Goal: Task Accomplishment & Management: Complete application form

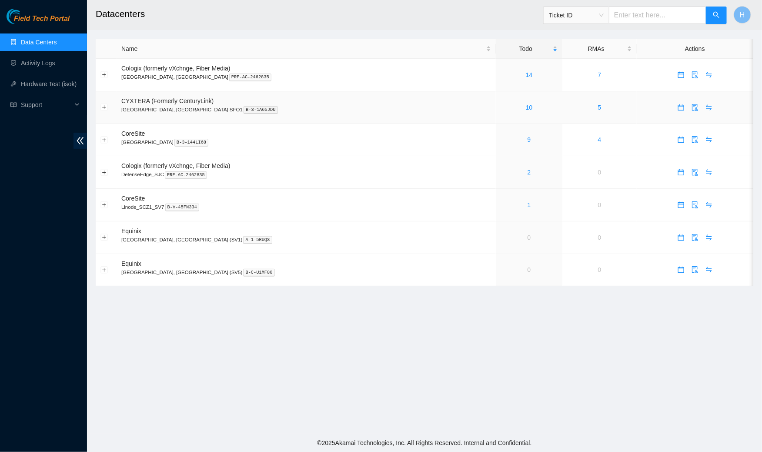
click at [496, 101] on td "10" at bounding box center [529, 107] width 67 height 33
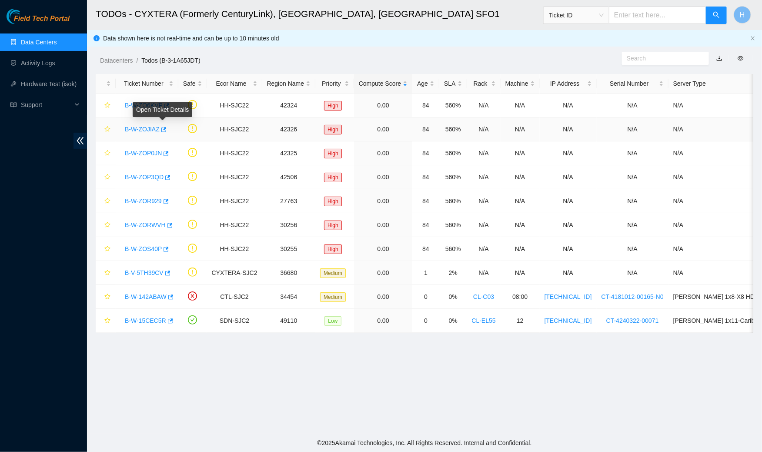
click at [152, 108] on div "Open Ticket Details" at bounding box center [163, 109] width 60 height 15
click at [138, 105] on link "B-W-ZO6KVP" at bounding box center [144, 105] width 38 height 7
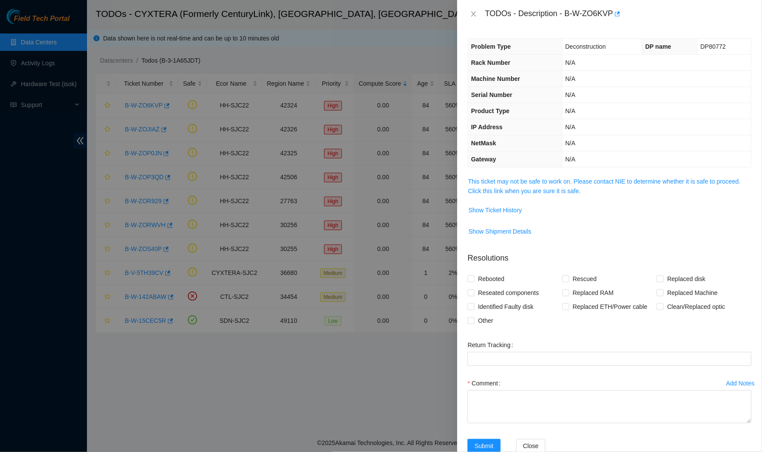
click at [552, 184] on span "This ticket may not be safe to work on. Please contact NIE to determine whether…" at bounding box center [609, 186] width 283 height 19
click at [544, 190] on link "This ticket may not be safe to work on. Please contact NIE to determine whether…" at bounding box center [604, 186] width 272 height 17
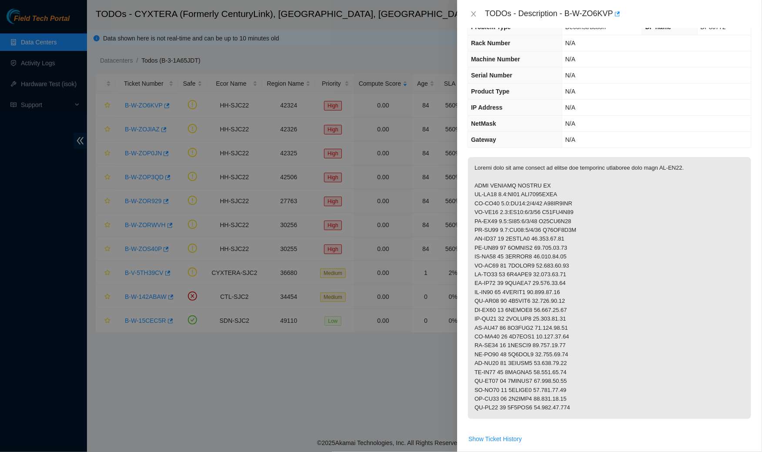
scroll to position [20, 0]
click at [474, 11] on icon "close" at bounding box center [473, 13] width 7 height 7
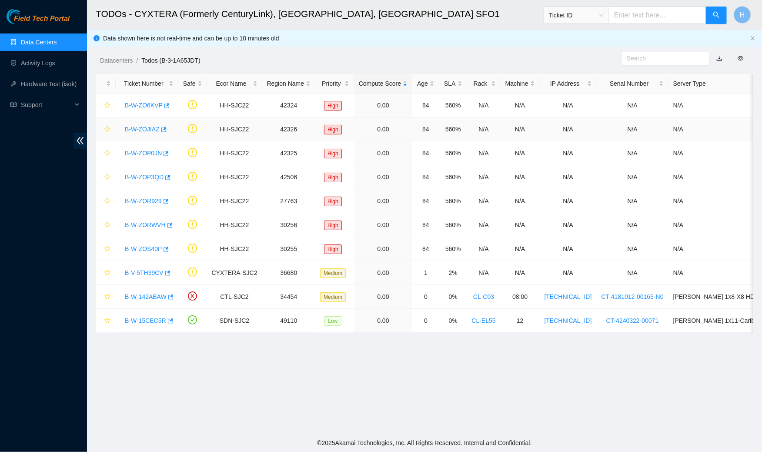
click at [146, 128] on link "B-W-ZOJIAZ" at bounding box center [142, 129] width 35 height 7
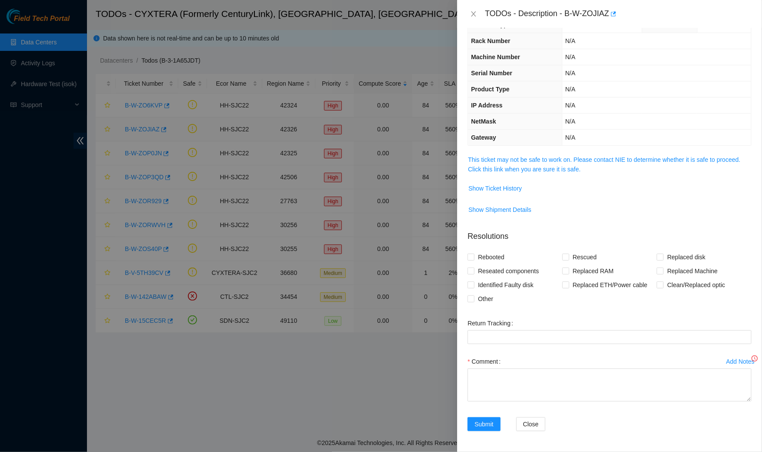
scroll to position [20, 0]
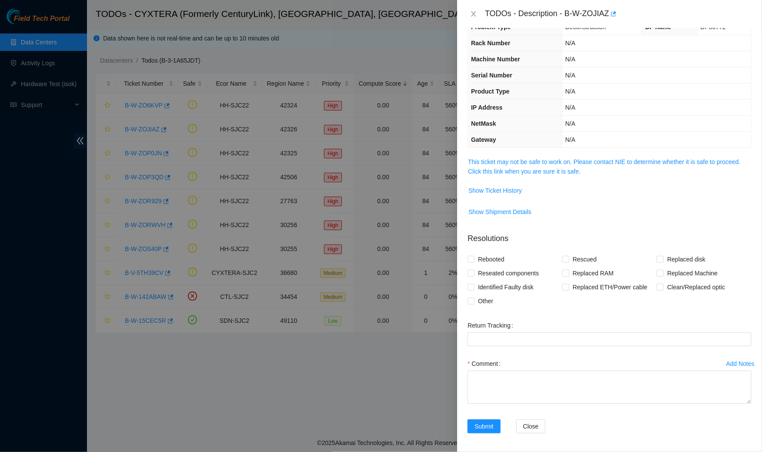
click at [485, 164] on span "This ticket may not be safe to work on. Please contact NIE to determine whether…" at bounding box center [609, 166] width 283 height 19
click at [485, 167] on link "This ticket may not be safe to work on. Please contact NIE to determine whether…" at bounding box center [604, 166] width 272 height 17
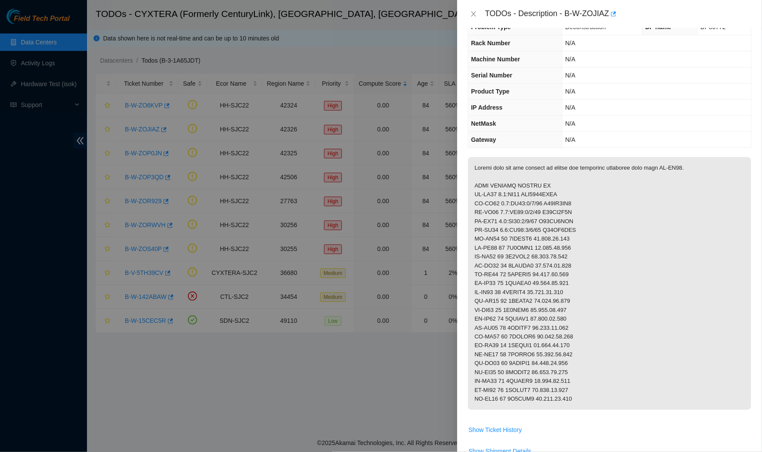
click at [470, 18] on div "TODOs - Description - B-W-ZOJIAZ" at bounding box center [610, 14] width 284 height 14
click at [475, 11] on icon "close" at bounding box center [474, 13] width 5 height 5
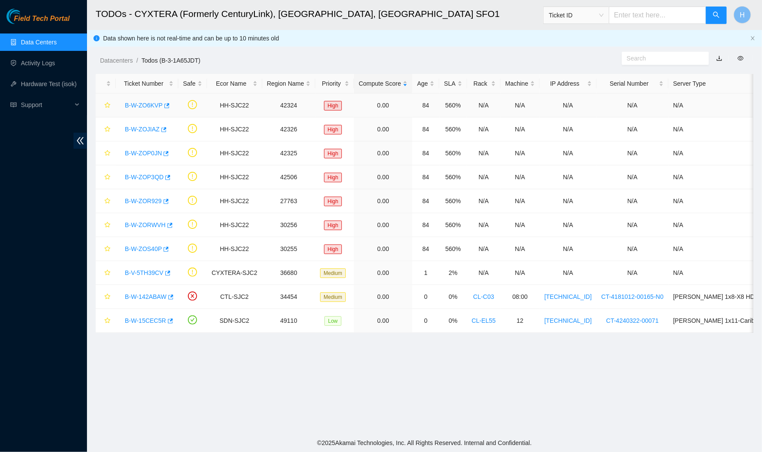
scroll to position [24, 0]
click at [146, 150] on link "B-W-ZOP0JN" at bounding box center [143, 153] width 37 height 7
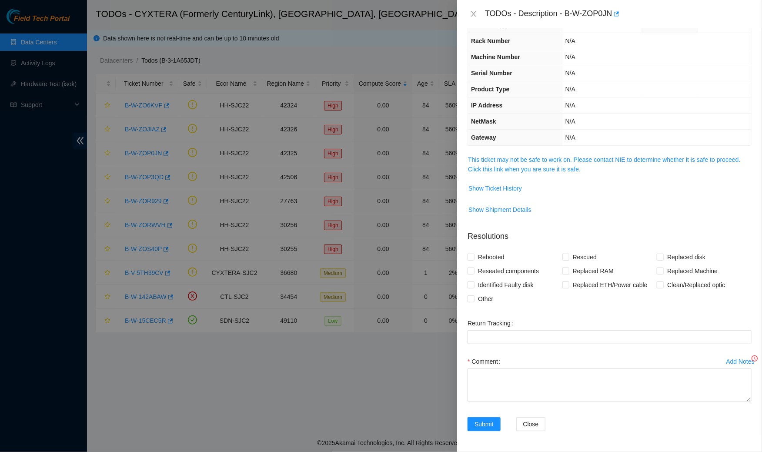
scroll to position [20, 0]
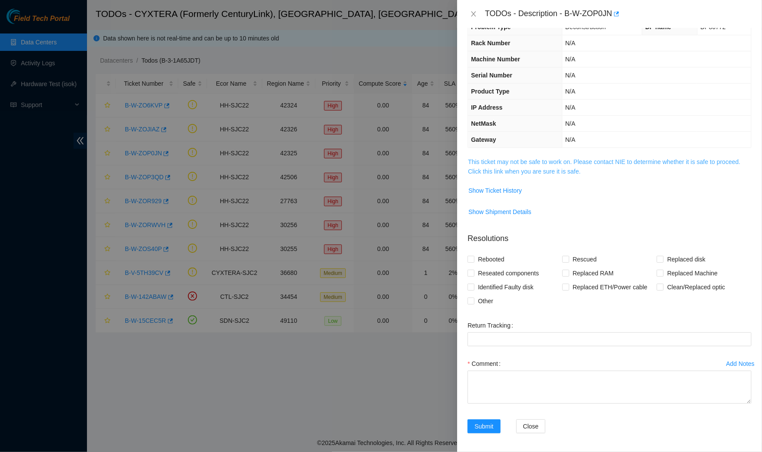
click at [514, 163] on link "This ticket may not be safe to work on. Please contact NIE to determine whether…" at bounding box center [604, 166] width 272 height 17
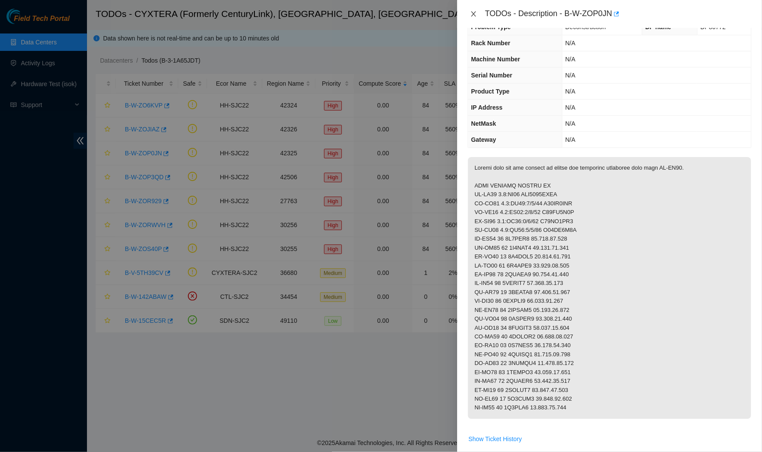
click at [472, 14] on icon "close" at bounding box center [473, 13] width 7 height 7
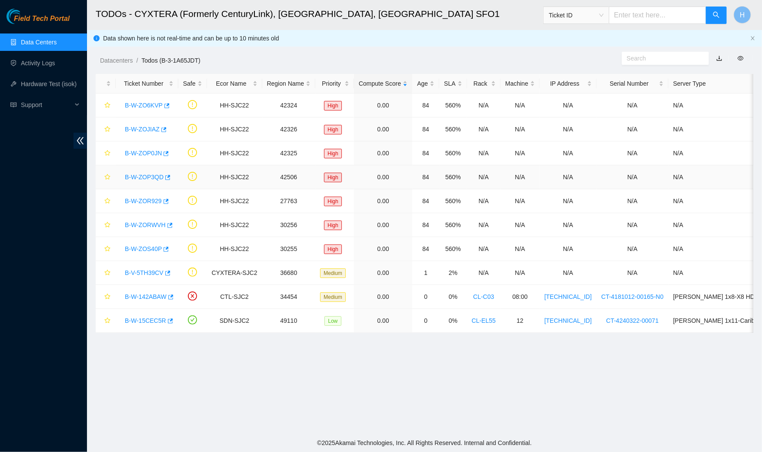
scroll to position [24, 0]
click at [156, 175] on link "B-W-ZOP3QD" at bounding box center [144, 177] width 39 height 7
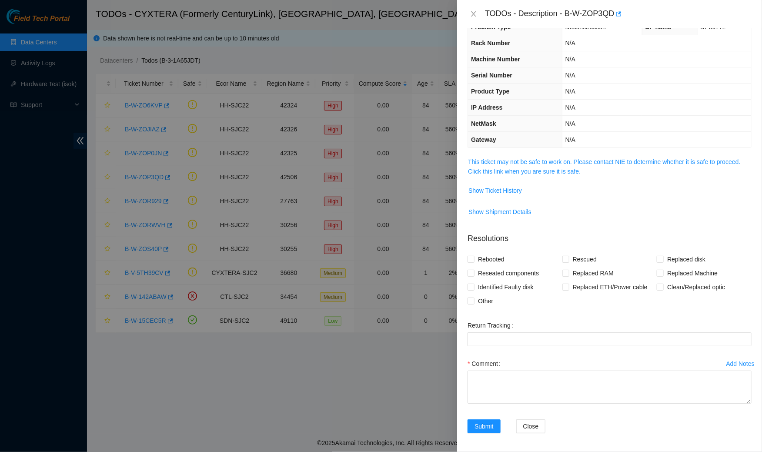
click at [494, 165] on span "This ticket may not be safe to work on. Please contact NIE to determine whether…" at bounding box center [609, 166] width 283 height 19
click at [494, 160] on link "This ticket may not be safe to work on. Please contact NIE to determine whether…" at bounding box center [604, 166] width 272 height 17
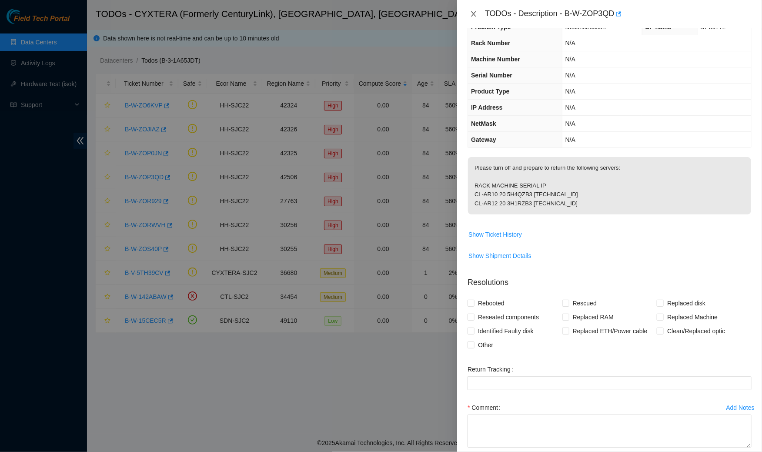
click at [470, 13] on button "Close" at bounding box center [474, 14] width 12 height 8
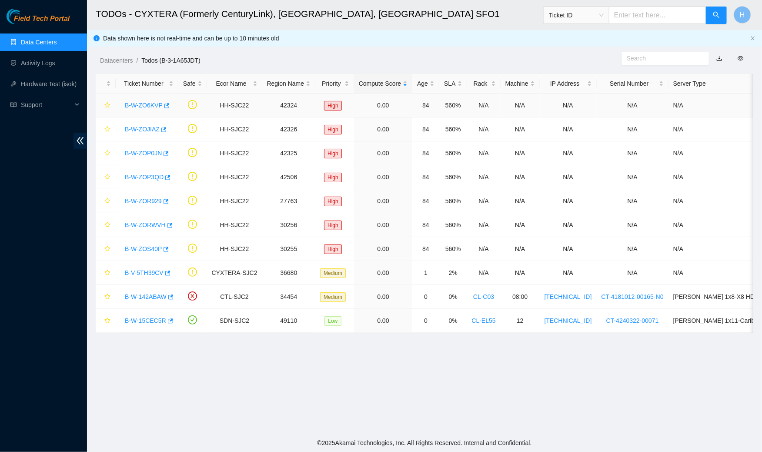
scroll to position [24, 0]
click at [151, 201] on link "B-W-ZOR929" at bounding box center [143, 200] width 37 height 7
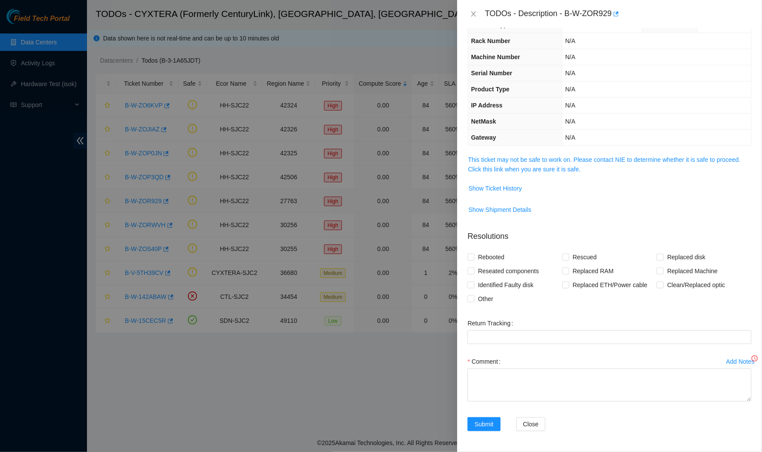
scroll to position [20, 0]
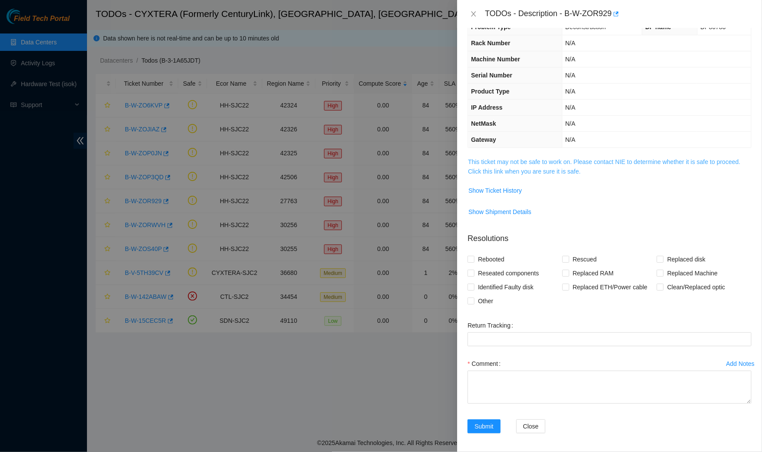
click at [474, 170] on link "This ticket may not be safe to work on. Please contact NIE to determine whether…" at bounding box center [604, 166] width 272 height 17
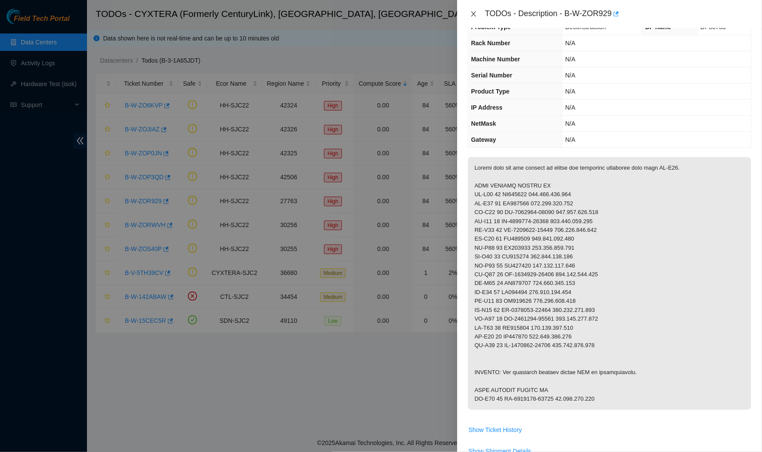
click at [472, 16] on icon "close" at bounding box center [473, 13] width 7 height 7
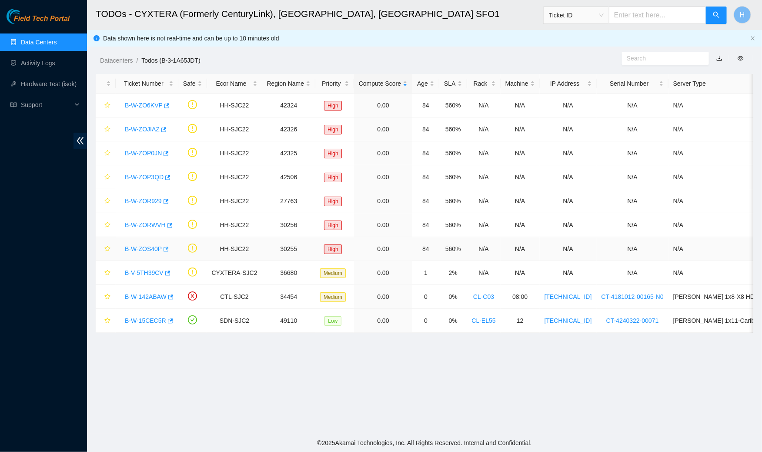
scroll to position [24, 0]
click at [150, 223] on div "Open Ticket Details" at bounding box center [165, 228] width 60 height 15
click at [147, 222] on link "B-W-ZORWVH" at bounding box center [145, 224] width 41 height 7
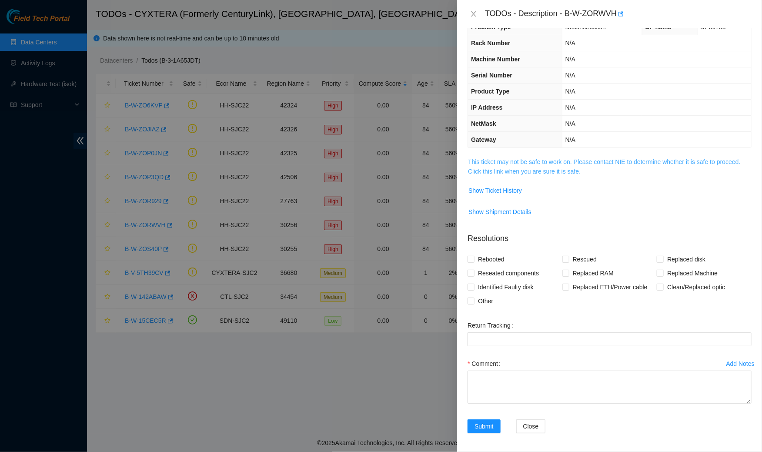
click at [501, 172] on link "This ticket may not be safe to work on. Please contact NIE to determine whether…" at bounding box center [604, 166] width 272 height 17
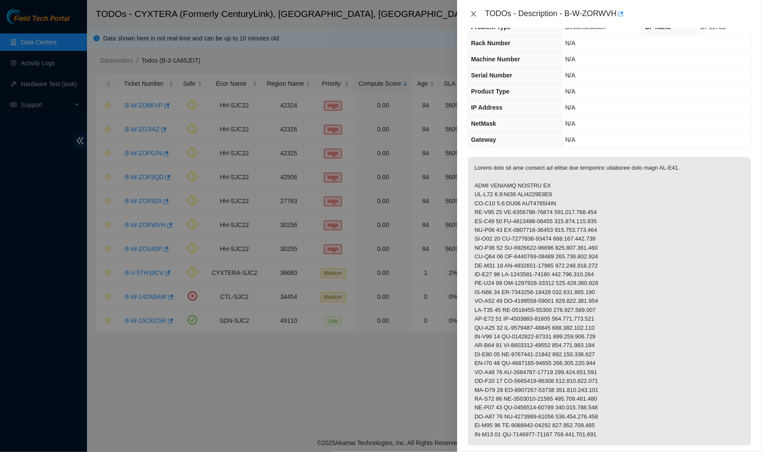
click at [475, 11] on icon "close" at bounding box center [473, 13] width 7 height 7
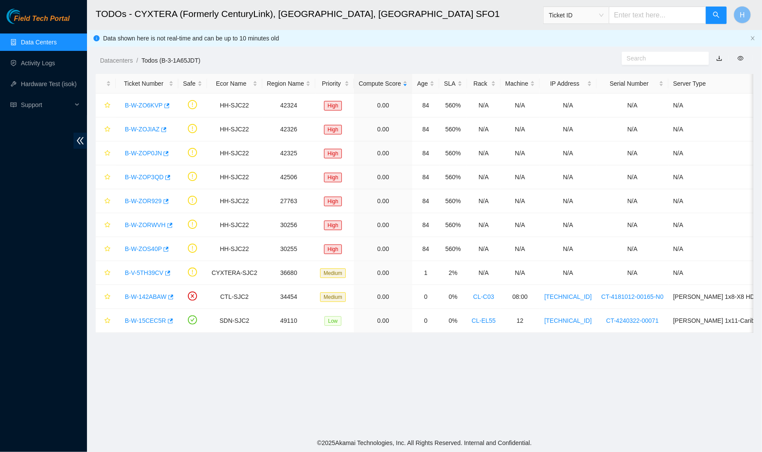
scroll to position [24, 0]
click at [144, 245] on link "B-W-ZOS40P" at bounding box center [143, 248] width 37 height 7
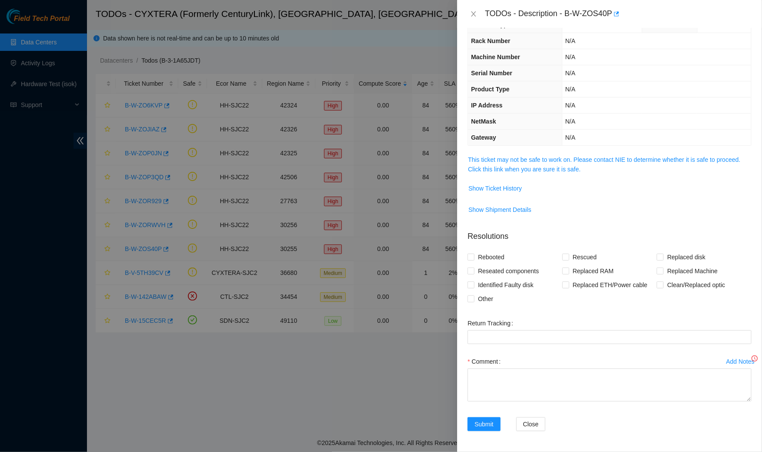
scroll to position [20, 0]
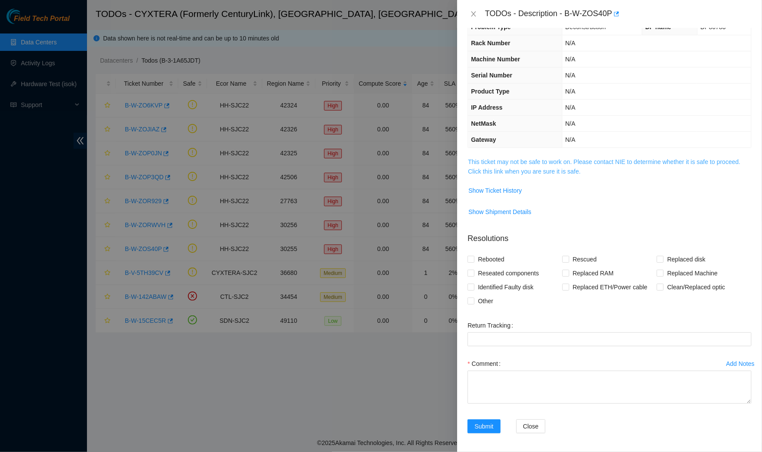
click at [490, 161] on link "This ticket may not be safe to work on. Please contact NIE to determine whether…" at bounding box center [604, 166] width 272 height 17
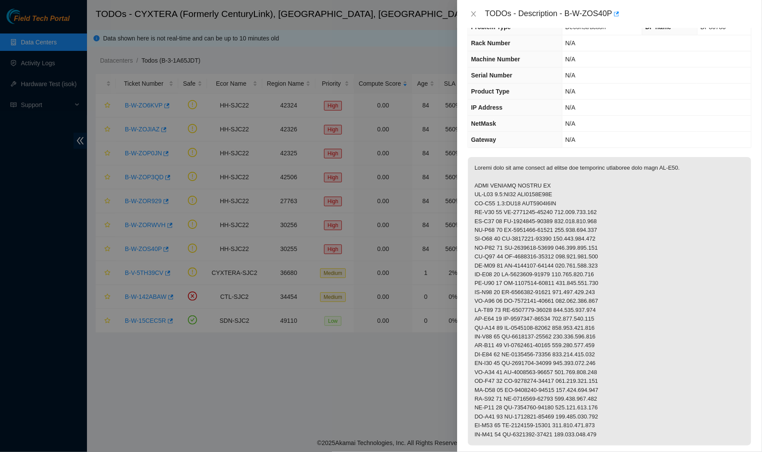
click at [475, 20] on div "TODOs - Description - B-W-ZOS40P" at bounding box center [610, 14] width 284 height 14
click at [473, 12] on icon "close" at bounding box center [474, 13] width 5 height 5
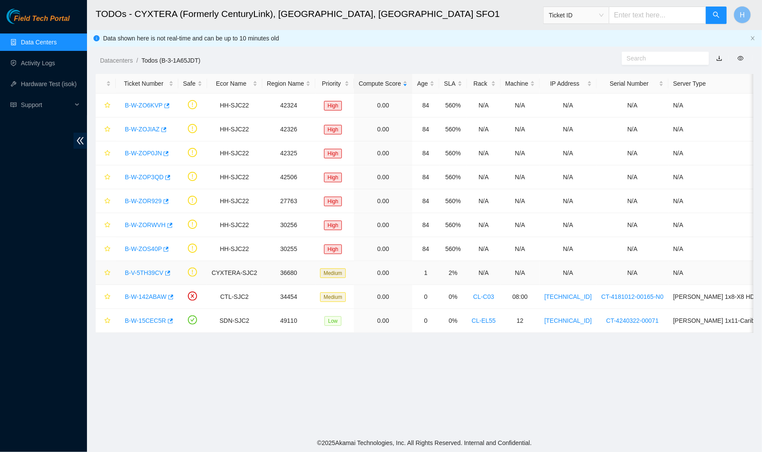
click at [155, 273] on link "B-V-5TH39CV" at bounding box center [144, 272] width 39 height 7
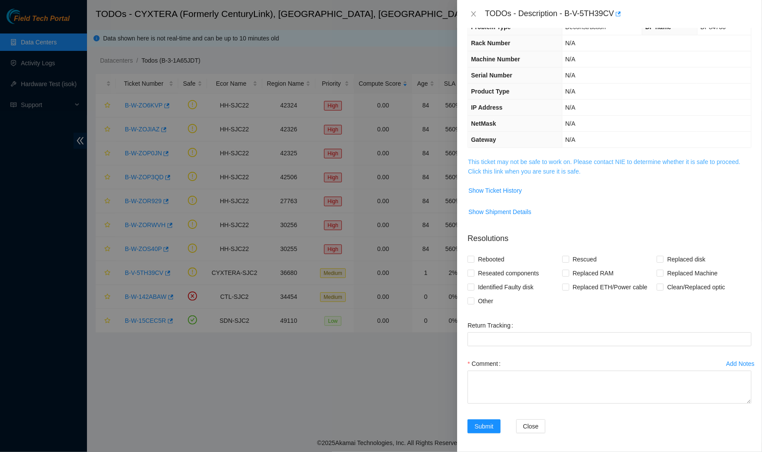
click at [531, 167] on link "This ticket may not be safe to work on. Please contact NIE to determine whether…" at bounding box center [604, 166] width 272 height 17
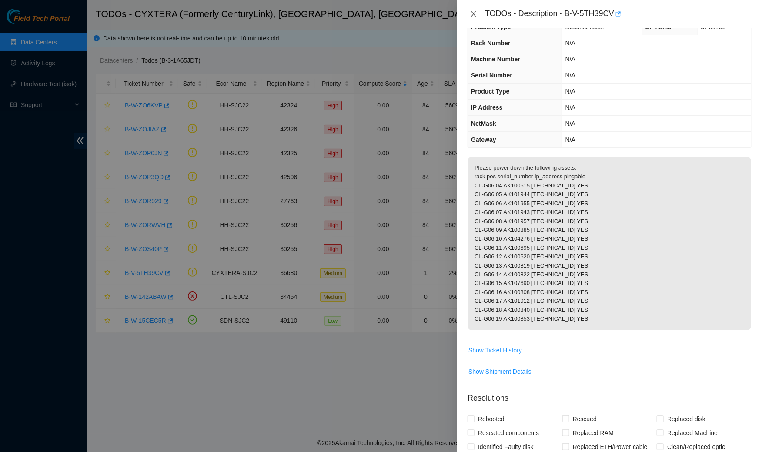
click at [475, 14] on icon "close" at bounding box center [473, 13] width 7 height 7
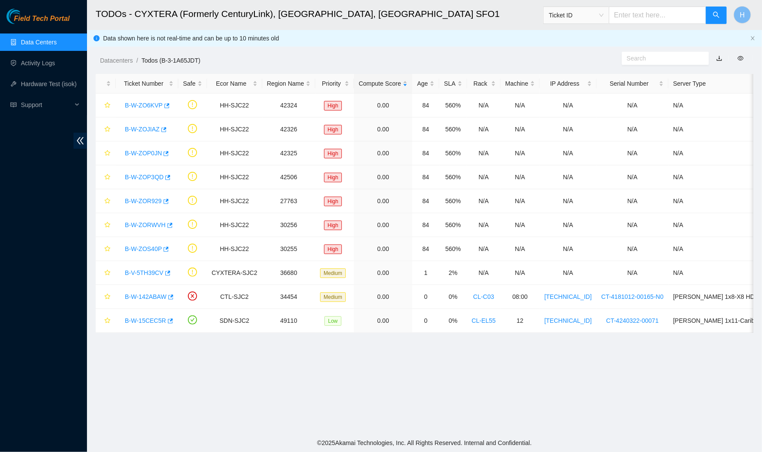
scroll to position [24, 0]
click at [57, 41] on link "Data Centers" at bounding box center [39, 42] width 36 height 7
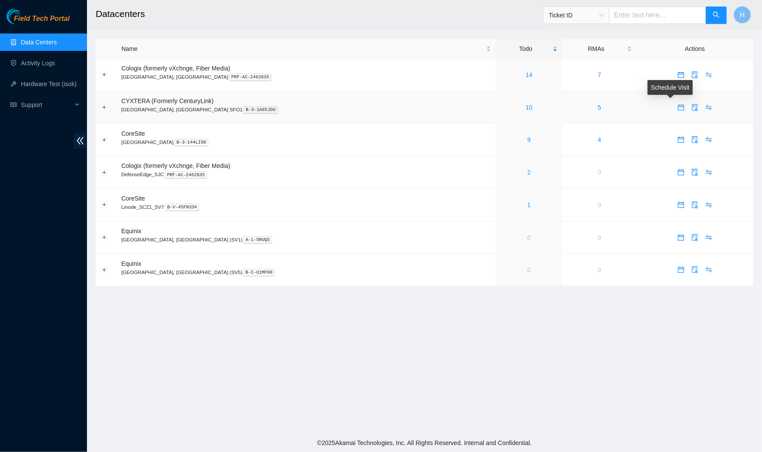
click at [678, 106] on icon "calendar" at bounding box center [681, 107] width 7 height 7
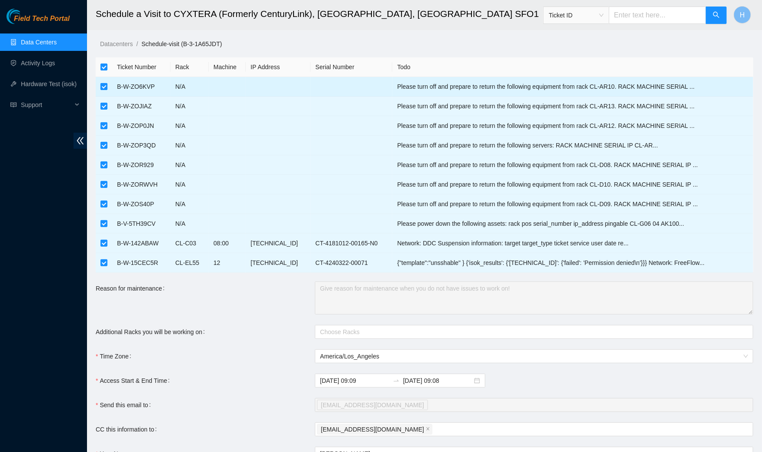
click at [103, 83] on input "checkbox" at bounding box center [103, 86] width 7 height 7
checkbox input "false"
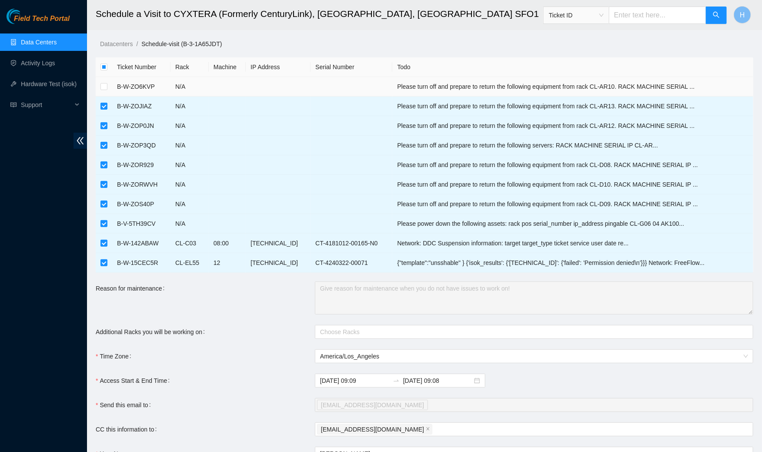
click at [103, 93] on td at bounding box center [104, 87] width 17 height 20
click at [103, 101] on label at bounding box center [103, 106] width 7 height 10
click at [103, 103] on input "checkbox" at bounding box center [103, 106] width 7 height 7
checkbox input "false"
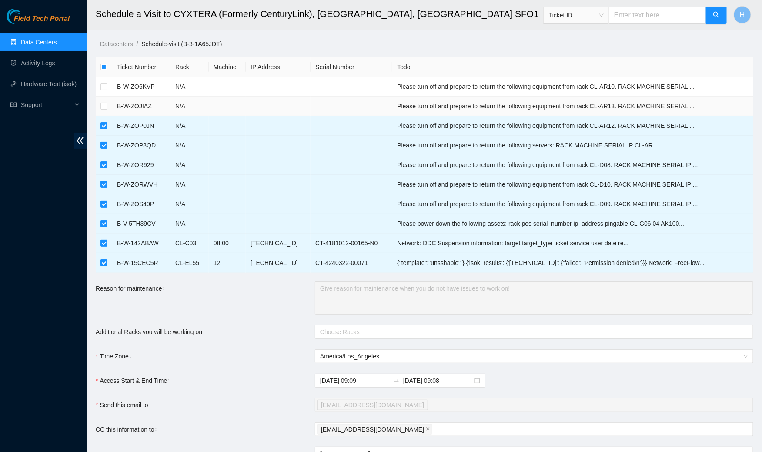
click at [101, 115] on td at bounding box center [104, 107] width 17 height 20
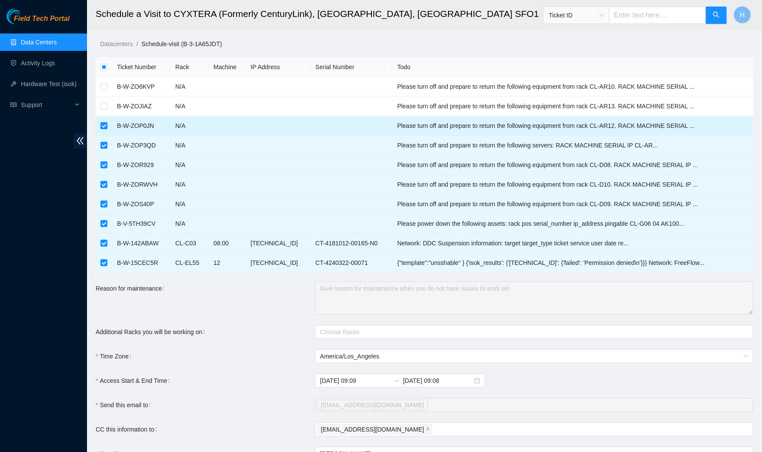
click at [100, 122] on input "checkbox" at bounding box center [103, 125] width 7 height 7
checkbox input "false"
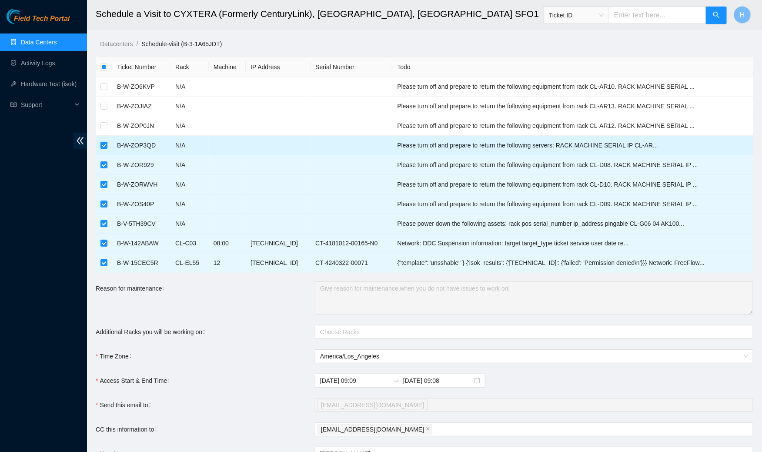
click at [100, 141] on label at bounding box center [103, 146] width 7 height 10
click at [100, 142] on input "checkbox" at bounding box center [103, 145] width 7 height 7
checkbox input "false"
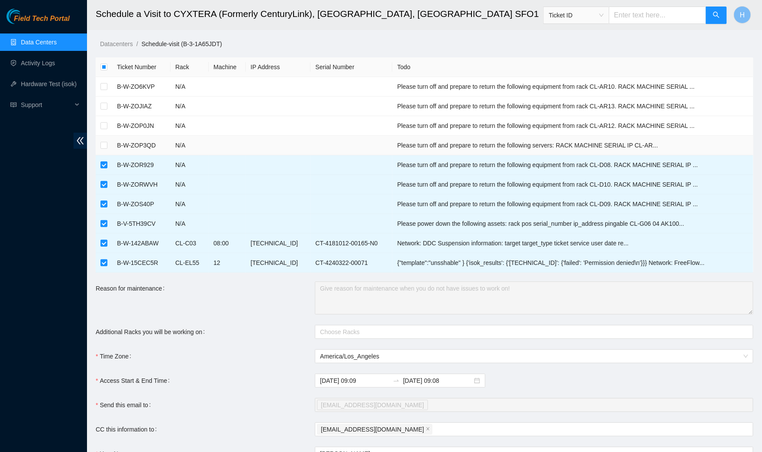
click at [100, 152] on td at bounding box center [104, 146] width 17 height 20
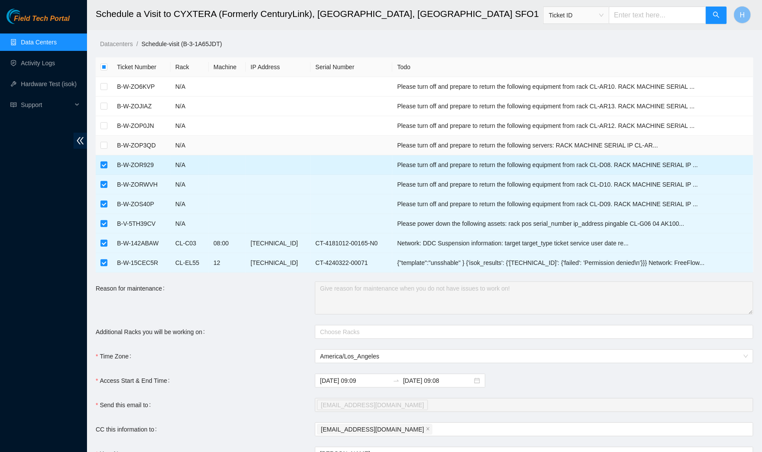
click at [100, 158] on td at bounding box center [104, 165] width 17 height 20
click at [101, 172] on td at bounding box center [104, 165] width 17 height 20
click at [104, 166] on input "checkbox" at bounding box center [103, 164] width 7 height 7
checkbox input "false"
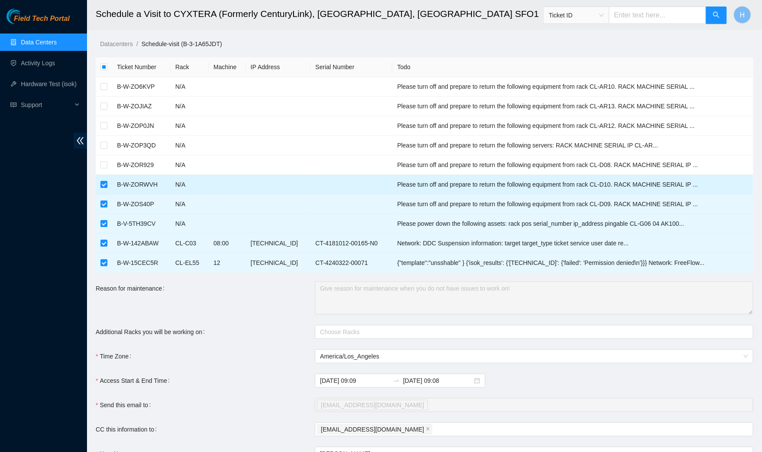
click at [104, 185] on input "checkbox" at bounding box center [103, 184] width 7 height 7
checkbox input "false"
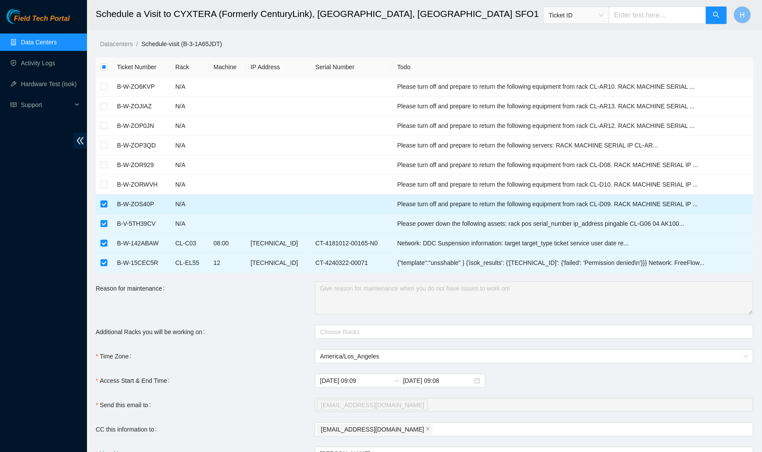
click at [103, 205] on input "checkbox" at bounding box center [103, 204] width 7 height 7
checkbox input "false"
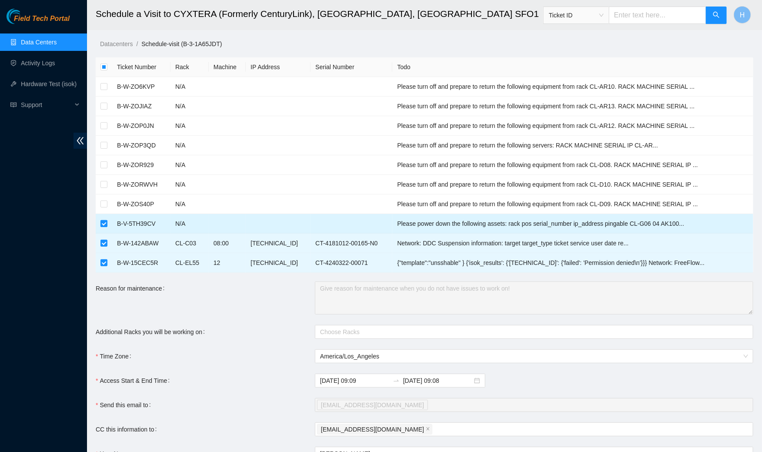
click at [102, 220] on input "checkbox" at bounding box center [103, 223] width 7 height 7
checkbox input "false"
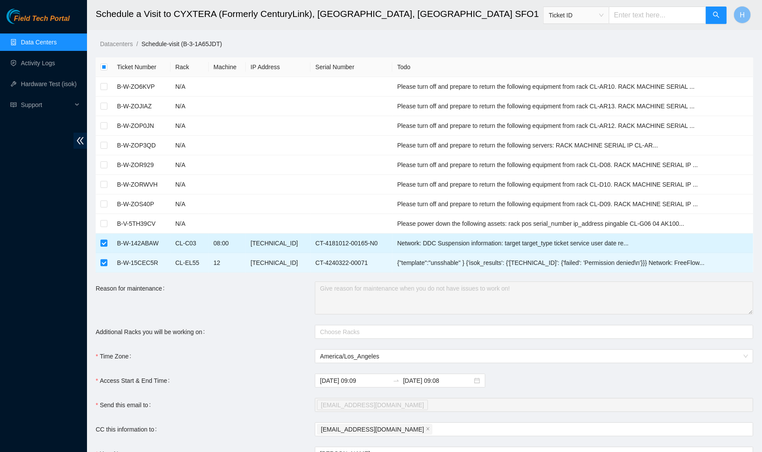
click at [102, 240] on input "checkbox" at bounding box center [103, 243] width 7 height 7
checkbox input "false"
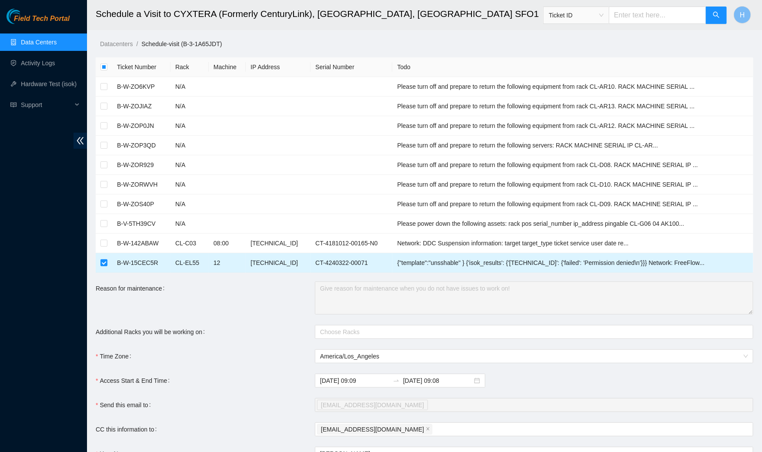
click at [104, 266] on td at bounding box center [104, 263] width 17 height 20
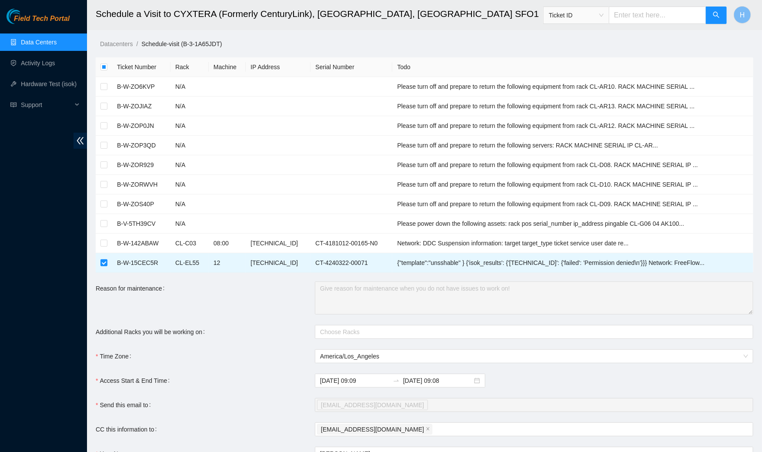
click at [128, 309] on div "Reason for maintenance" at bounding box center [205, 297] width 219 height 33
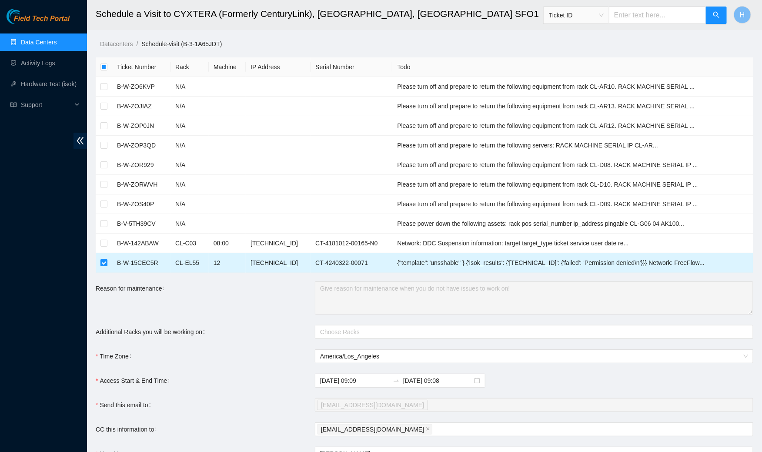
click at [102, 262] on input "checkbox" at bounding box center [103, 262] width 7 height 7
checkbox input "false"
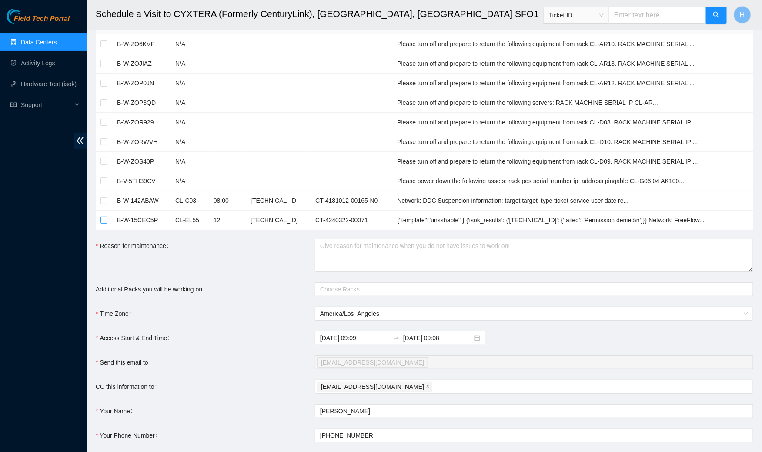
scroll to position [69, 0]
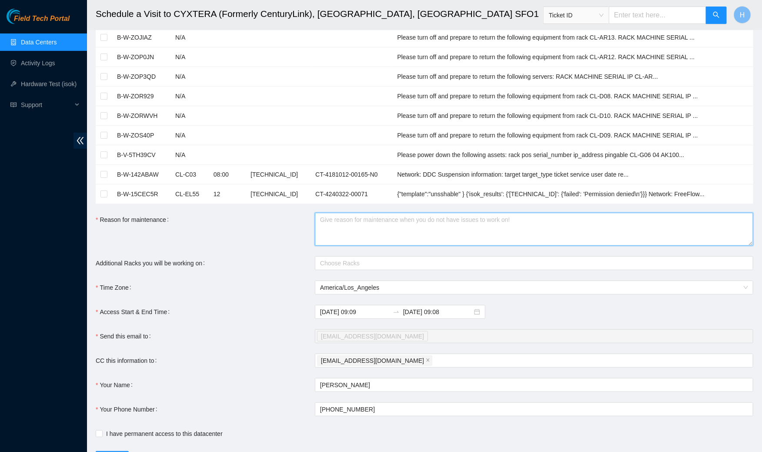
click at [319, 222] on textarea "Reason for maintenance" at bounding box center [534, 229] width 438 height 33
click at [337, 256] on div "Choose Racks" at bounding box center [534, 263] width 438 height 14
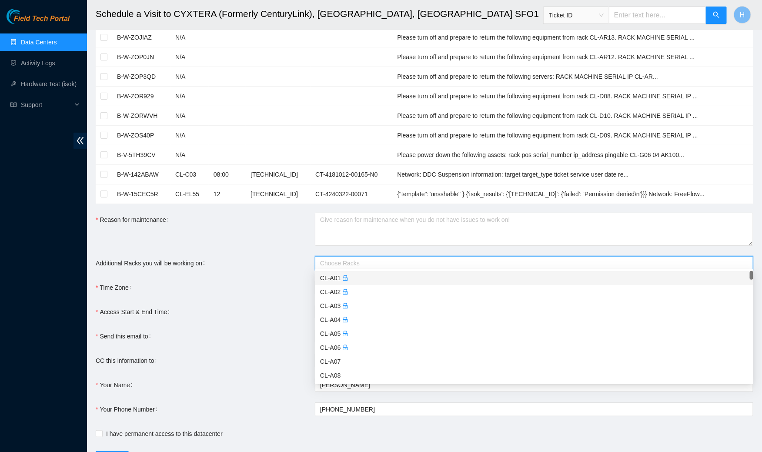
click at [301, 256] on div "Additional Racks you will be working on" at bounding box center [205, 263] width 219 height 14
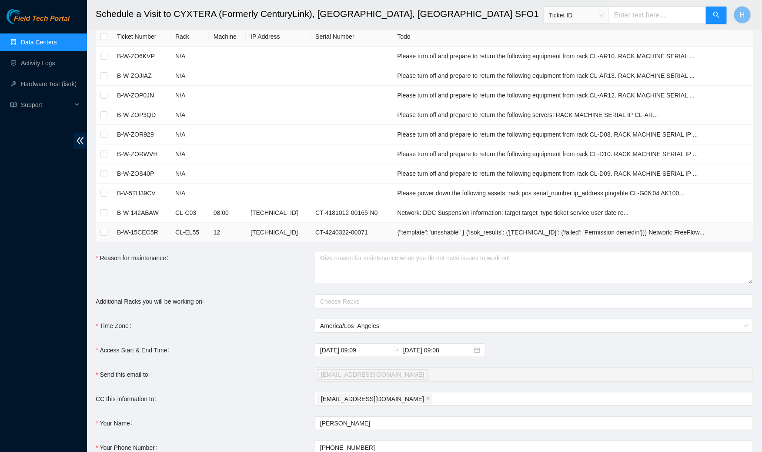
scroll to position [31, 0]
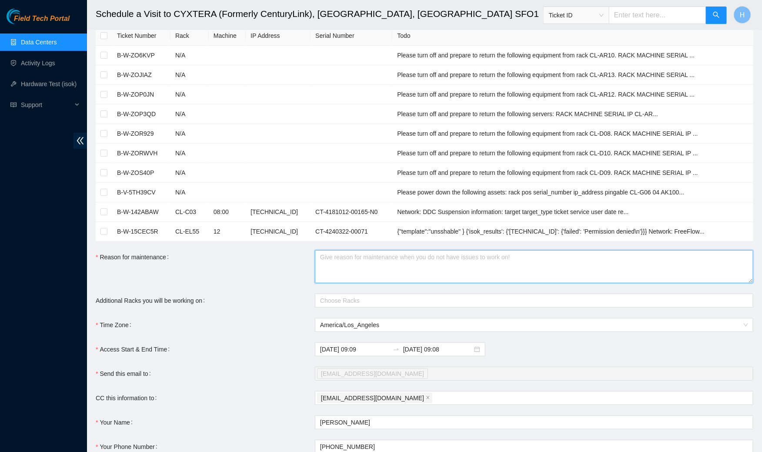
click at [364, 257] on textarea "Reason for maintenance" at bounding box center [534, 266] width 438 height 33
paste textarea "DP80786"
click at [434, 299] on div at bounding box center [529, 300] width 425 height 10
type textarea "DP80786"
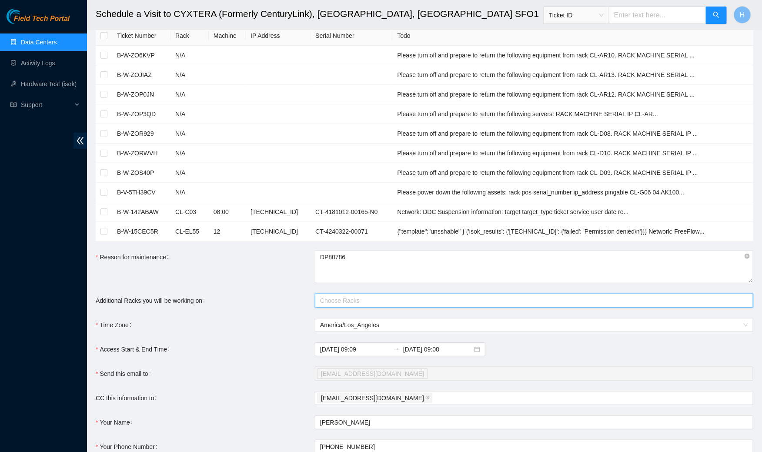
click at [343, 299] on div at bounding box center [529, 300] width 425 height 10
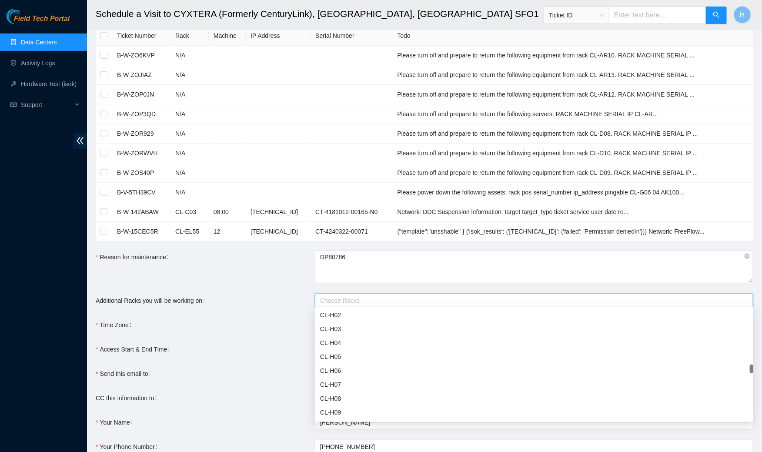
scroll to position [1546, 0]
click at [350, 356] on div "CL-H04" at bounding box center [534, 356] width 428 height 10
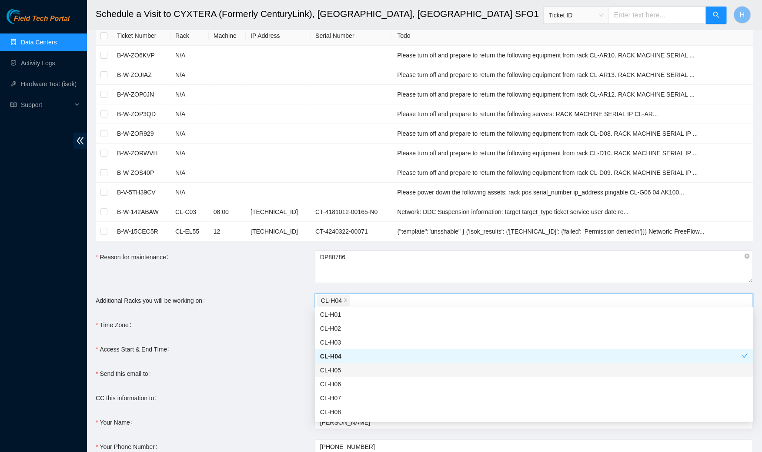
click at [355, 365] on div "CL-H05" at bounding box center [534, 370] width 428 height 10
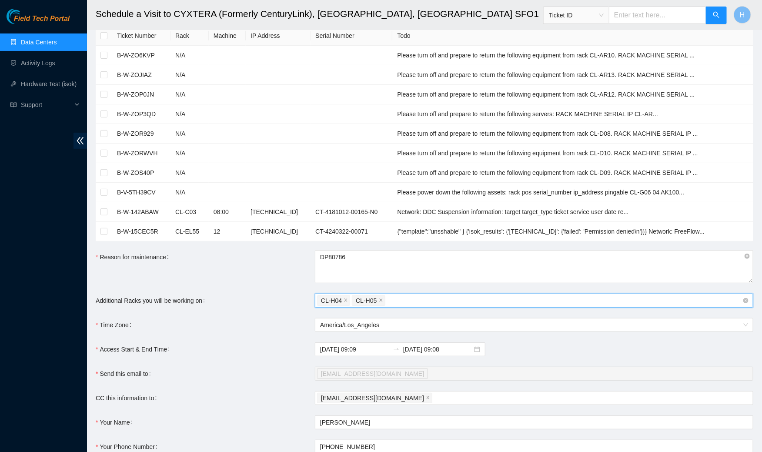
click at [403, 302] on div "CL-H04 CL-H05" at bounding box center [529, 300] width 425 height 12
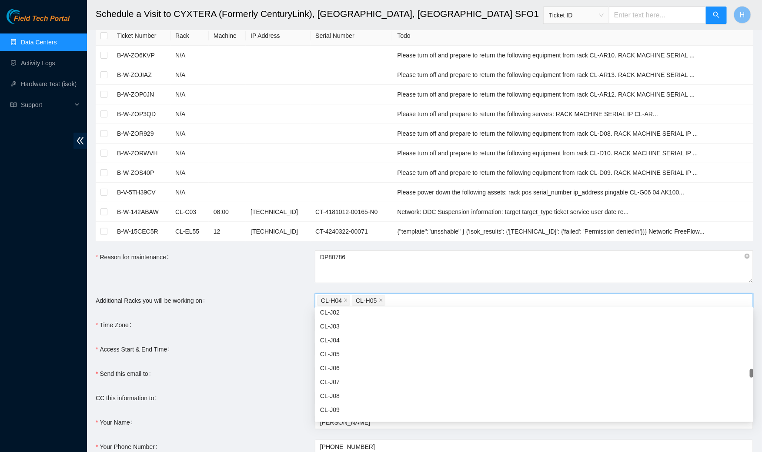
scroll to position [1702, 0]
click at [366, 326] on div "CL-J03" at bounding box center [534, 326] width 428 height 10
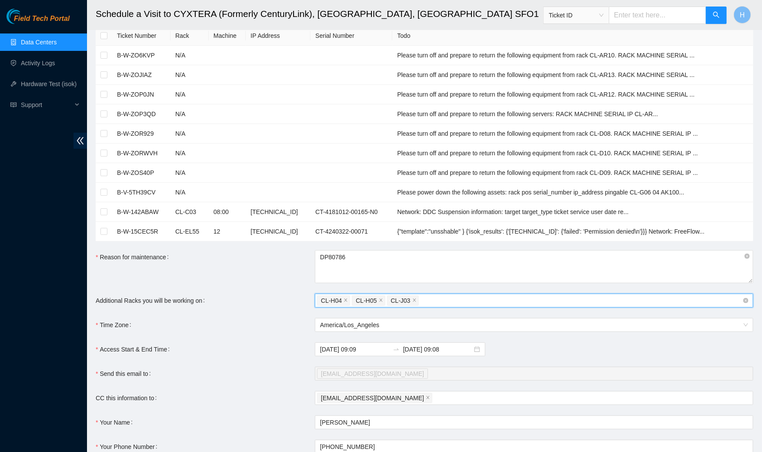
click at [475, 302] on div "CL-H04 CL-H05 CL-J03" at bounding box center [529, 300] width 425 height 12
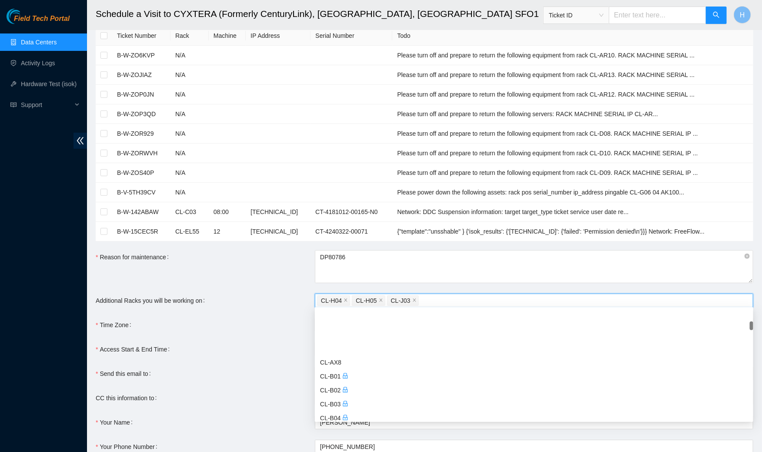
scroll to position [0, 0]
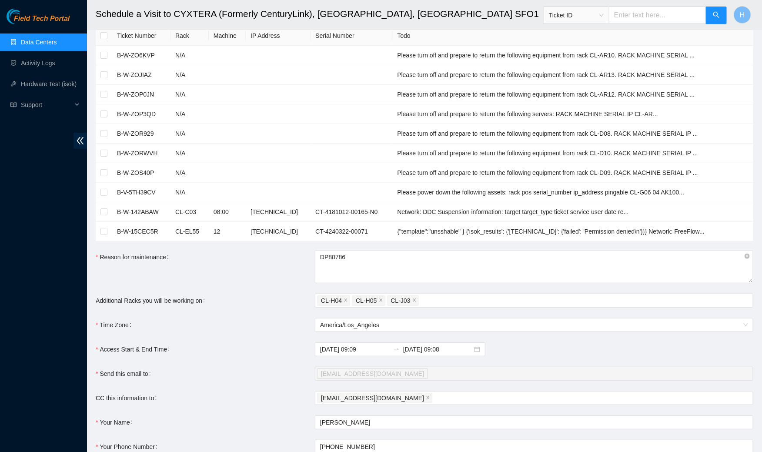
click at [55, 43] on link "Data Centers" at bounding box center [39, 42] width 36 height 7
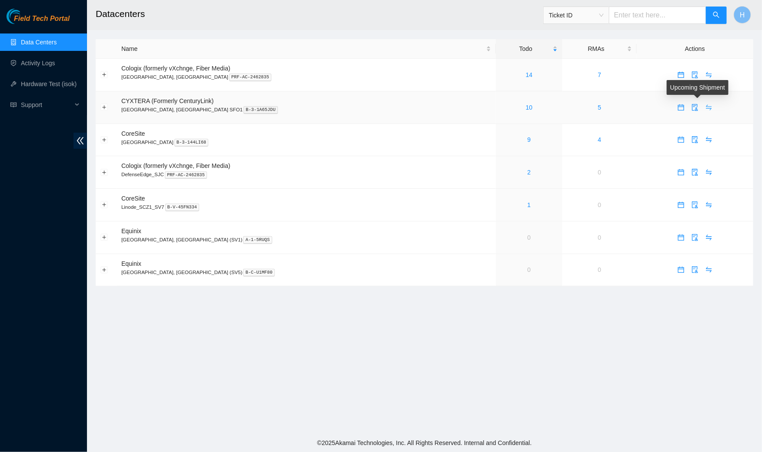
click at [706, 107] on icon "swap" at bounding box center [709, 107] width 7 height 7
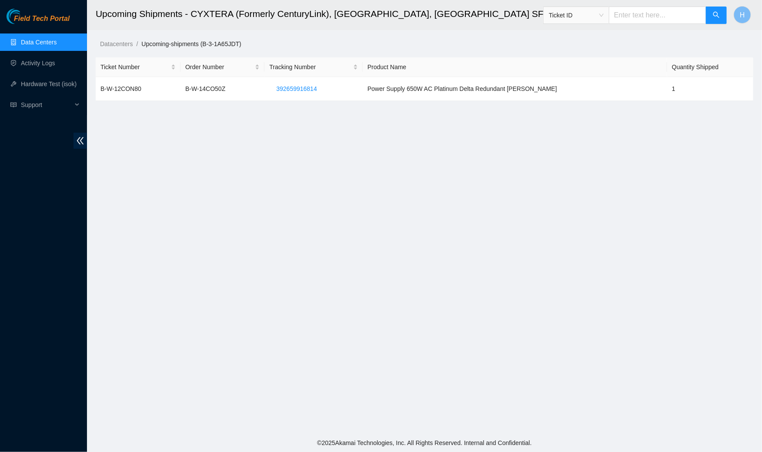
click at [47, 44] on link "Data Centers" at bounding box center [39, 42] width 36 height 7
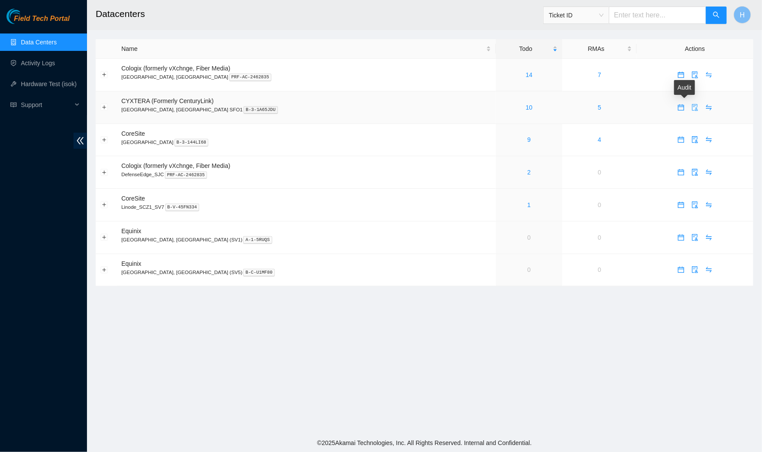
click at [692, 105] on icon "audit" at bounding box center [695, 107] width 7 height 7
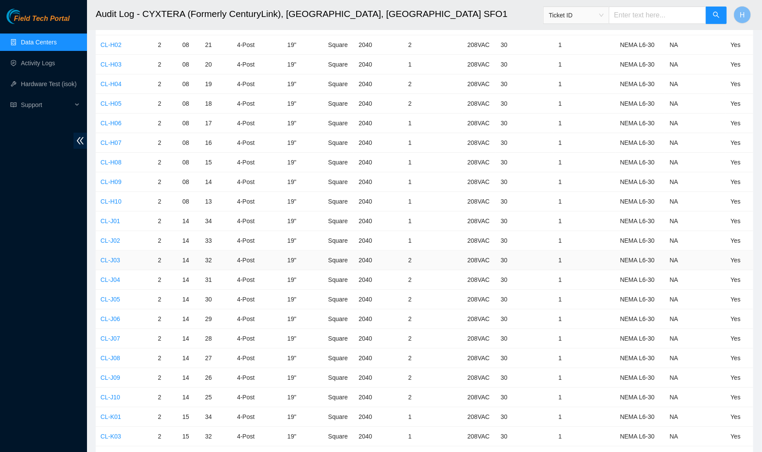
scroll to position [1431, 0]
click at [113, 257] on link "CL-J03" at bounding box center [110, 260] width 20 height 7
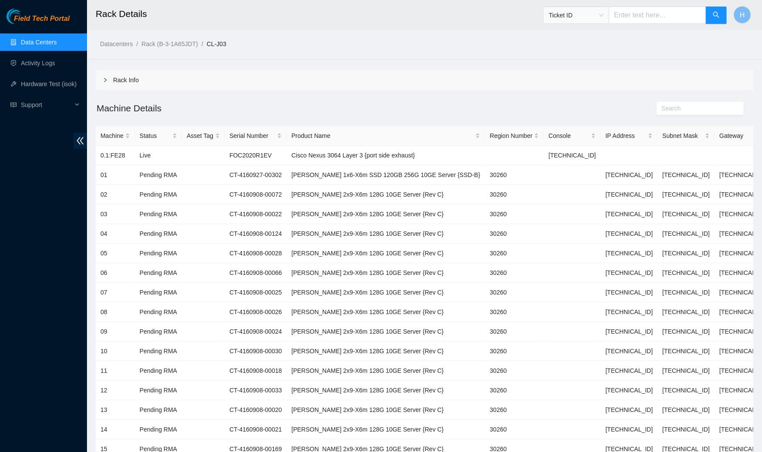
click at [106, 84] on div at bounding box center [108, 80] width 10 height 10
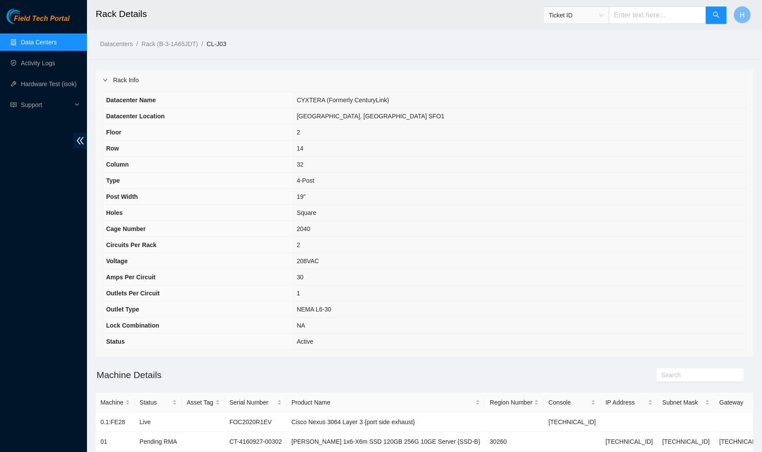
click at [105, 85] on div "Rack Info" at bounding box center [425, 80] width 658 height 20
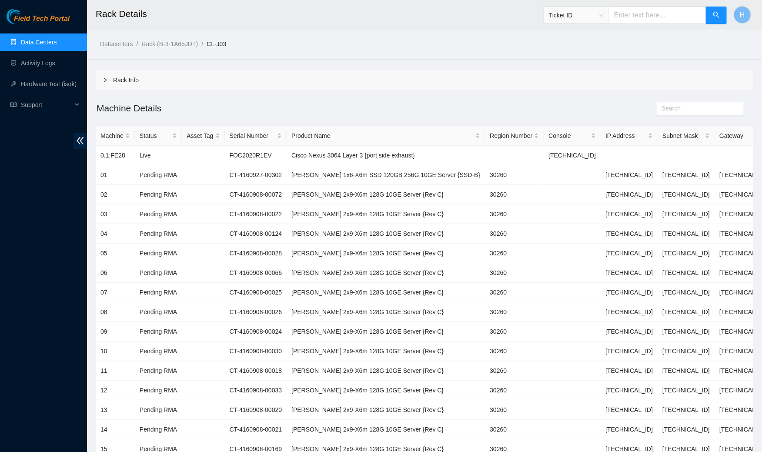
click at [44, 39] on link "Data Centers" at bounding box center [39, 42] width 36 height 7
